Goal: Information Seeking & Learning: Learn about a topic

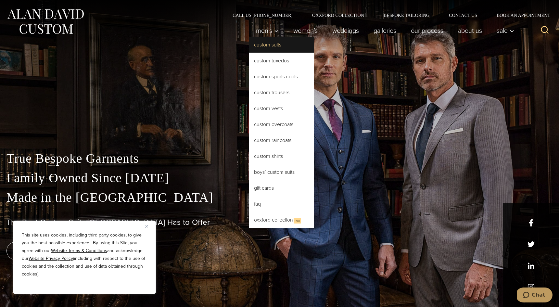
click at [266, 45] on link "Custom Suits" at bounding box center [281, 45] width 65 height 16
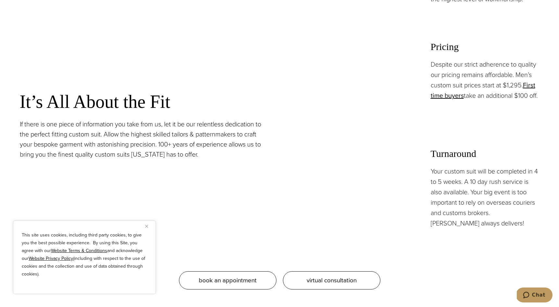
scroll to position [618, 0]
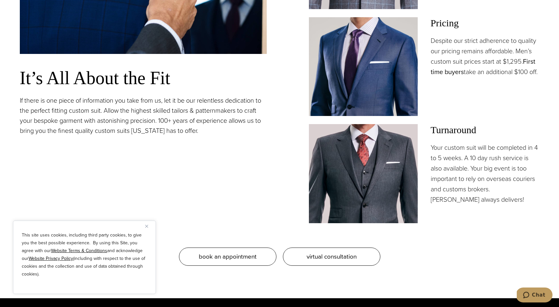
click at [445, 74] on link "First time buyers" at bounding box center [482, 66] width 105 height 20
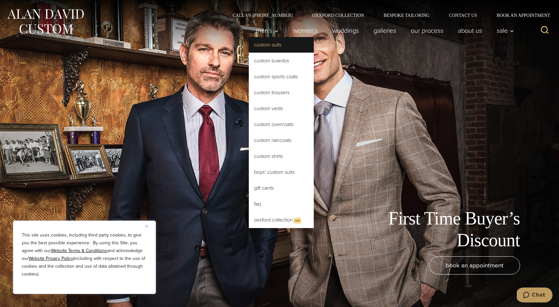
click at [272, 47] on link "Custom Suits" at bounding box center [281, 45] width 65 height 16
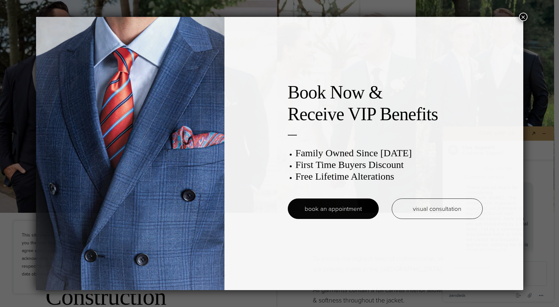
scroll to position [6, 0]
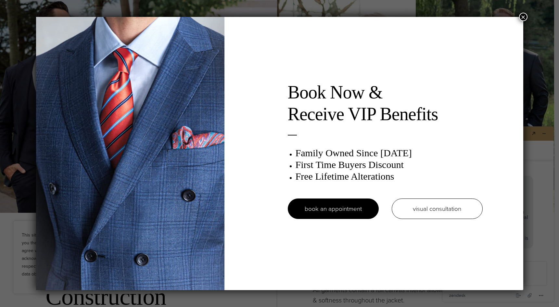
click at [522, 14] on button "×" at bounding box center [523, 17] width 8 height 8
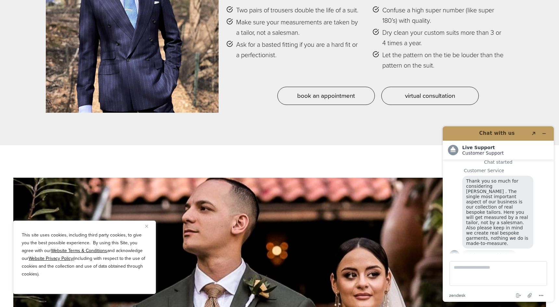
scroll to position [3223, 0]
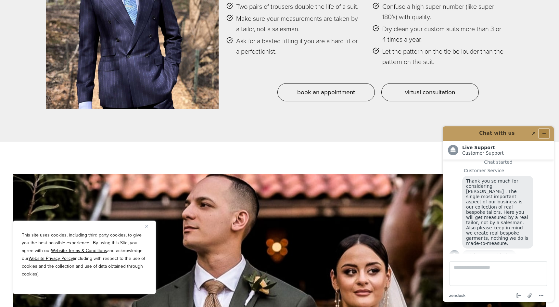
click at [548, 130] on button "Minimize widget" at bounding box center [544, 133] width 10 height 9
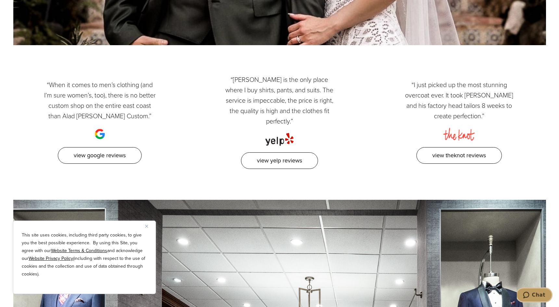
scroll to position [3663, 0]
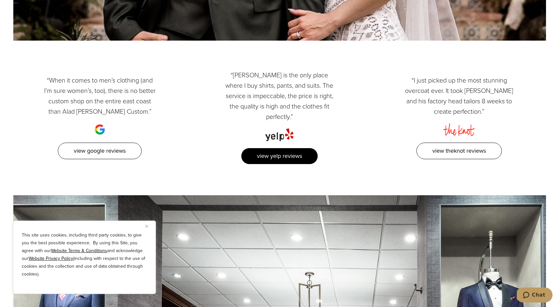
click at [280, 148] on link "View Yelp Reviews" at bounding box center [279, 156] width 77 height 17
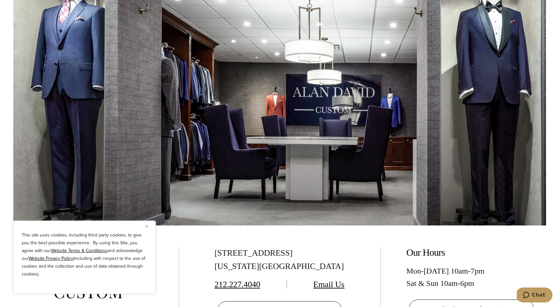
scroll to position [4095, 0]
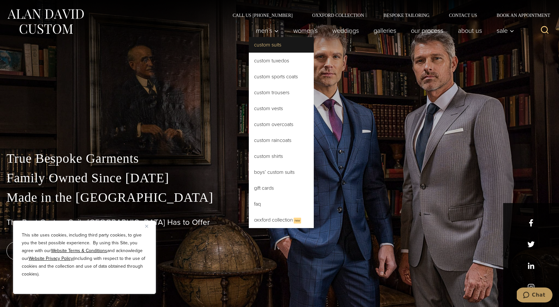
click at [268, 48] on link "Custom Suits" at bounding box center [281, 45] width 65 height 16
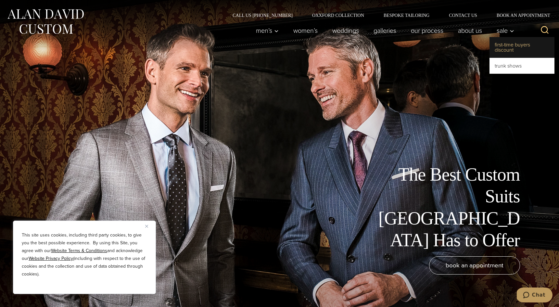
click at [503, 46] on link "First-Time Buyers Discount" at bounding box center [521, 47] width 65 height 21
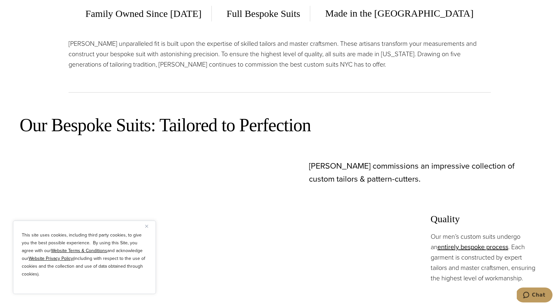
scroll to position [453, 0]
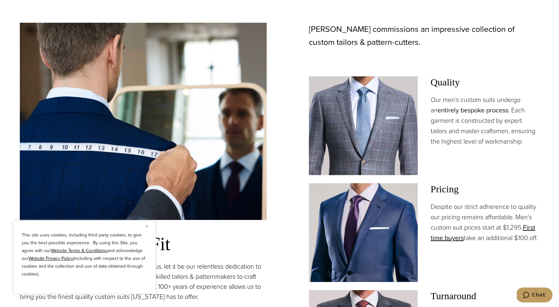
click at [453, 112] on link "entirely bespoke process" at bounding box center [472, 110] width 71 height 10
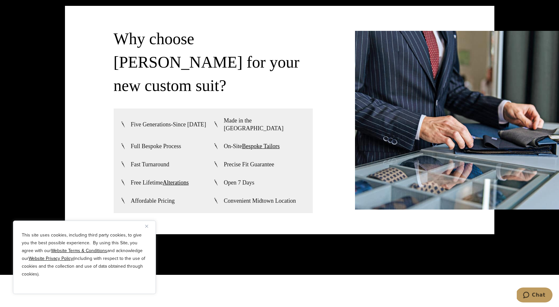
scroll to position [1711, 0]
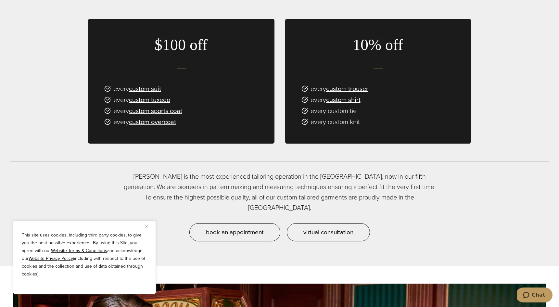
scroll to position [477, 0]
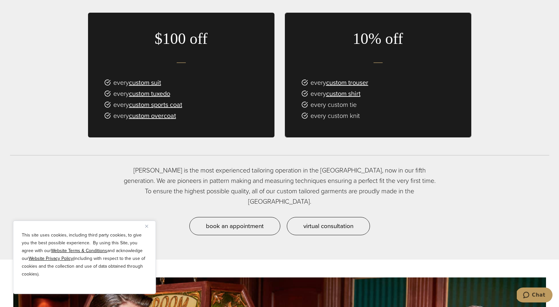
click at [152, 222] on div "This site uses cookies, including third party cookies, to give you the best pos…" at bounding box center [84, 256] width 143 height 73
click at [145, 224] on div "This site uses cookies, including third party cookies, to give you the best pos…" at bounding box center [84, 256] width 143 height 73
click at [146, 227] on img "Close" at bounding box center [146, 226] width 3 height 3
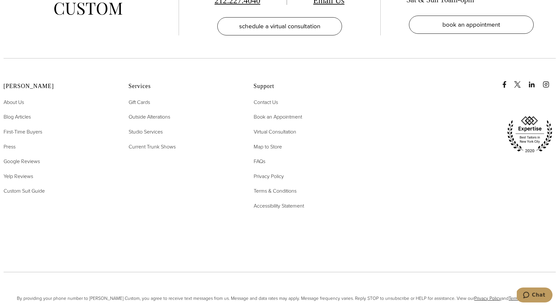
scroll to position [1608, 0]
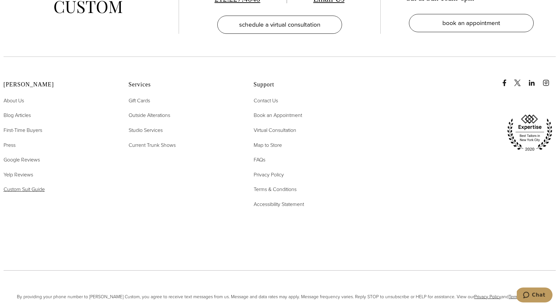
click at [22, 185] on span "Custom Suit Guide" at bounding box center [24, 188] width 41 height 7
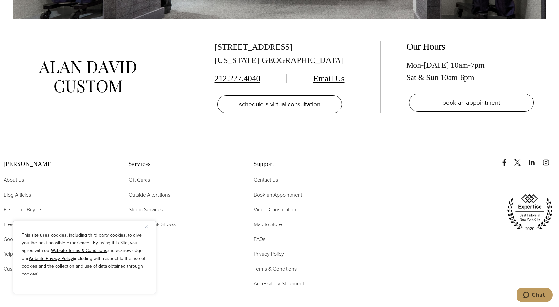
scroll to position [2354, 0]
